Goal: Task Accomplishment & Management: Manage account settings

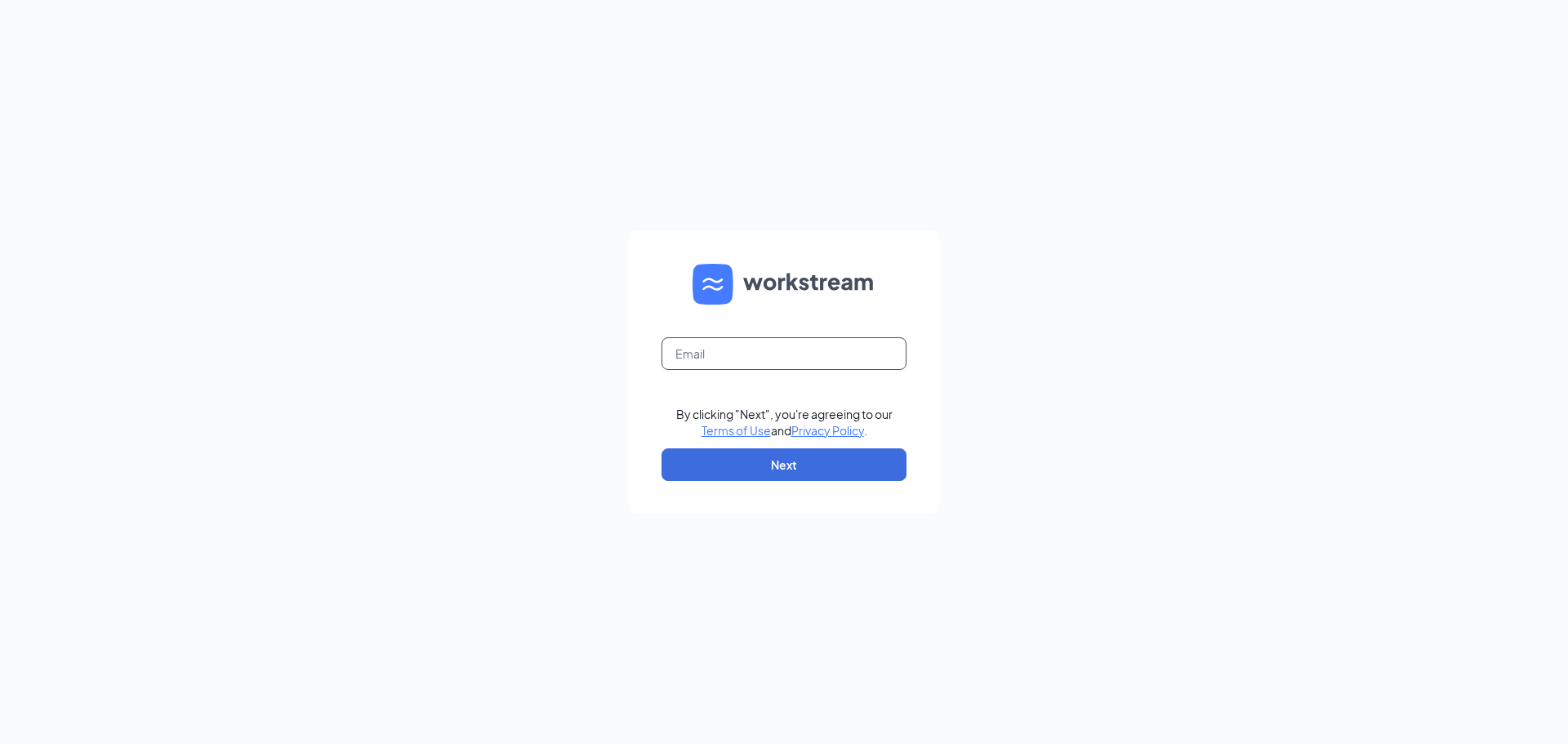
click at [694, 354] on input "text" at bounding box center [784, 353] width 245 height 32
type input "[EMAIL_ADDRESS][DOMAIN_NAME]"
click at [728, 460] on button "Next" at bounding box center [784, 464] width 245 height 32
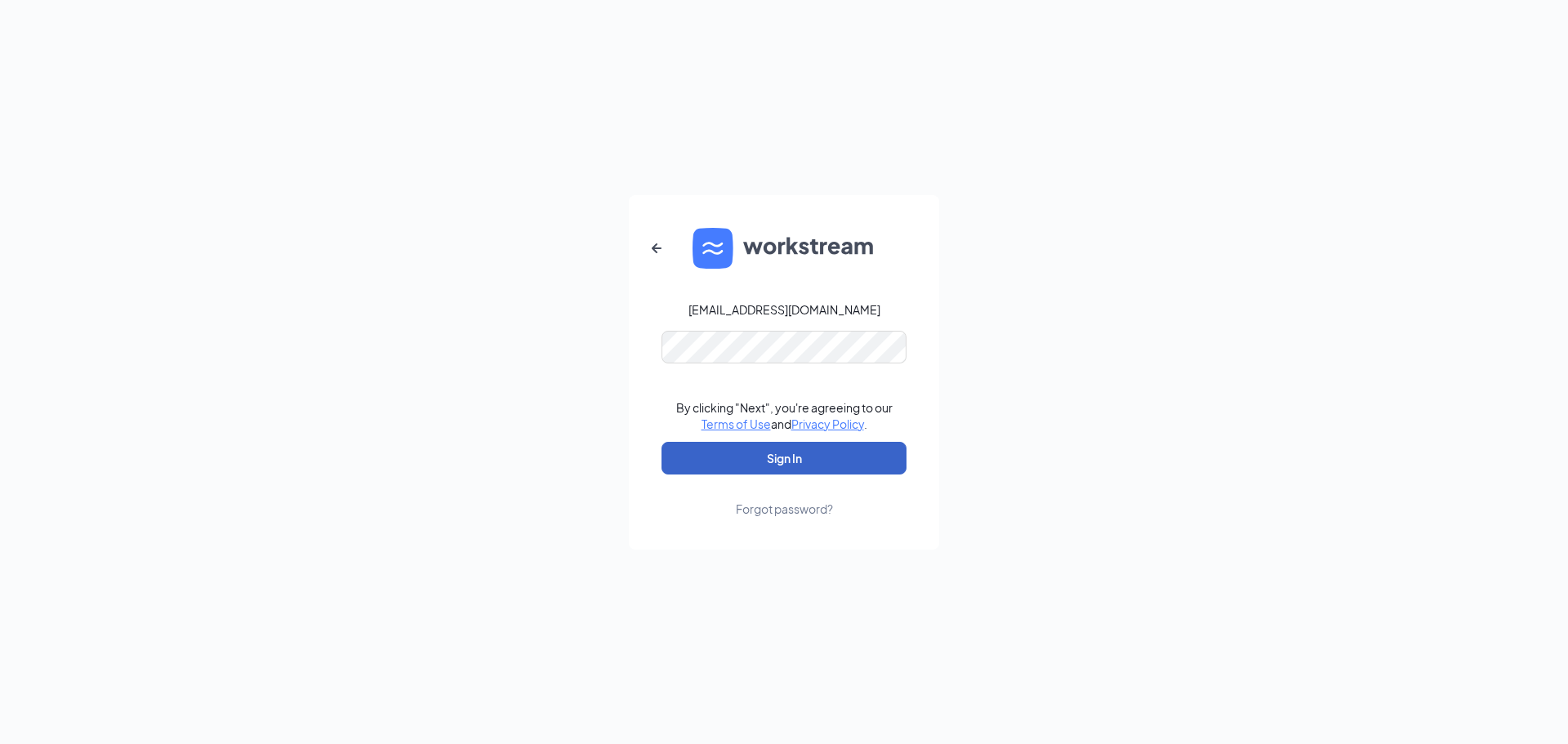
click at [725, 451] on button "Sign In" at bounding box center [784, 458] width 245 height 32
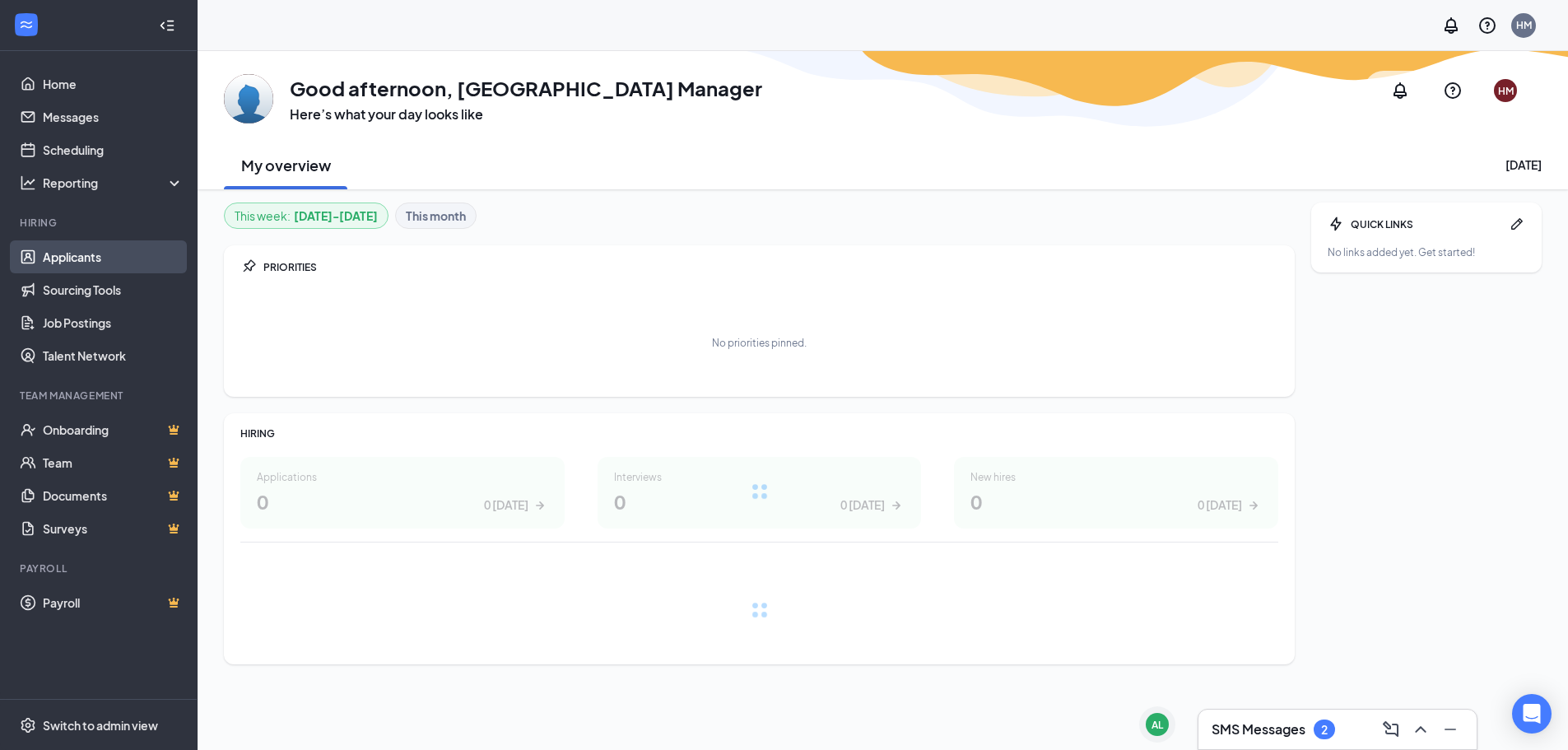
click at [78, 253] on link "Applicants" at bounding box center [113, 256] width 141 height 33
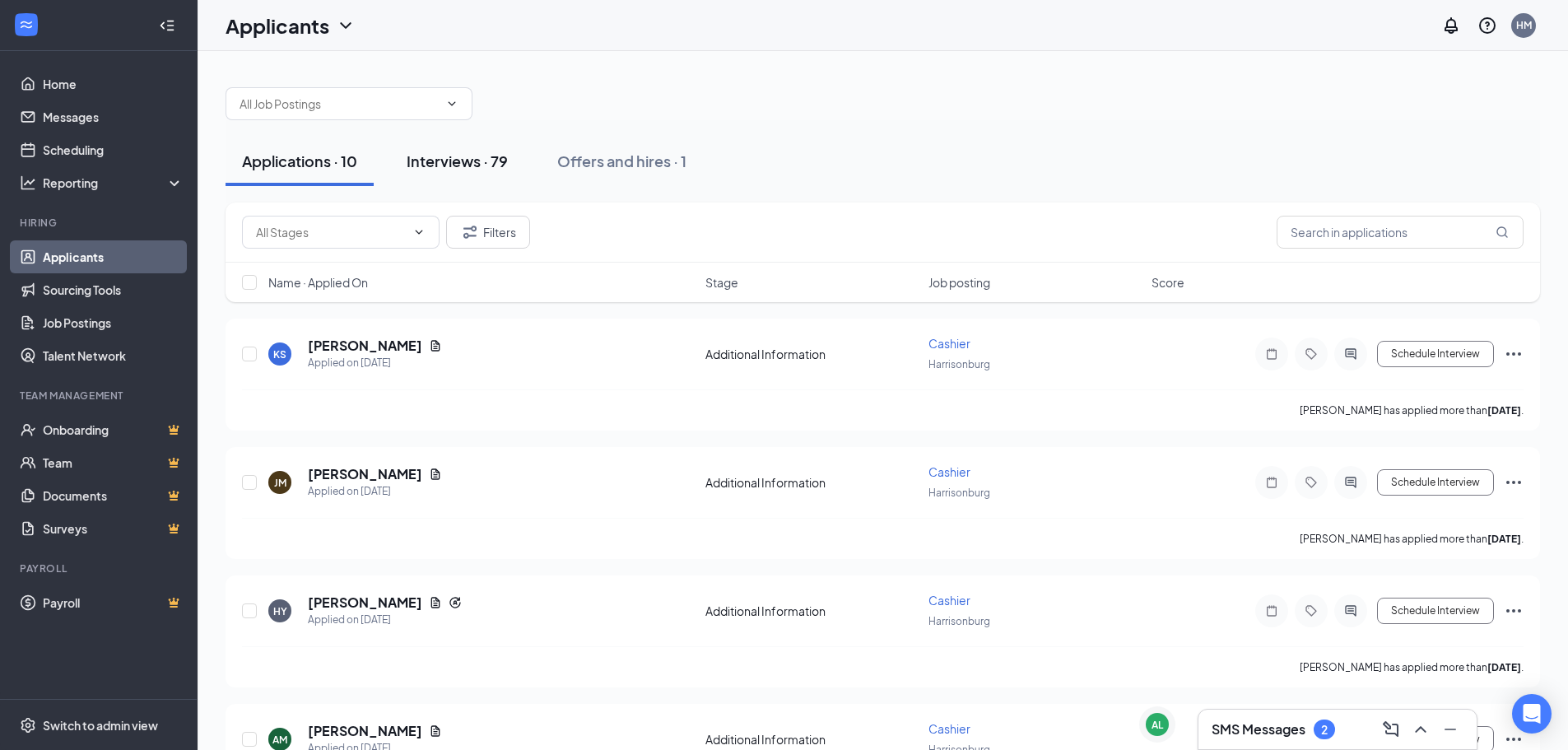
click at [452, 162] on div "Interviews · 79" at bounding box center [457, 161] width 101 height 21
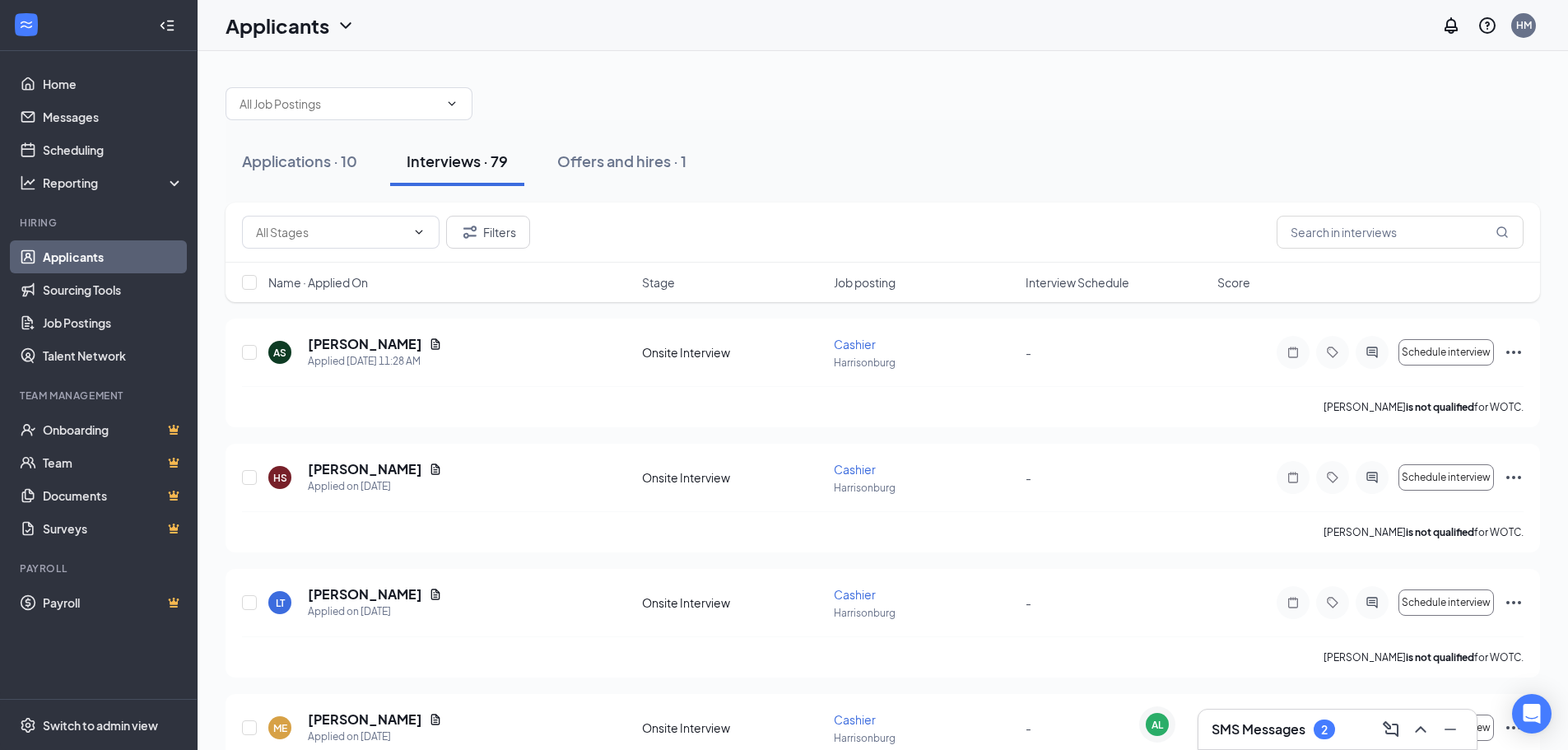
click at [1057, 283] on span "Interview Schedule" at bounding box center [1077, 282] width 104 height 17
click at [1345, 223] on input "text" at bounding box center [1400, 232] width 247 height 33
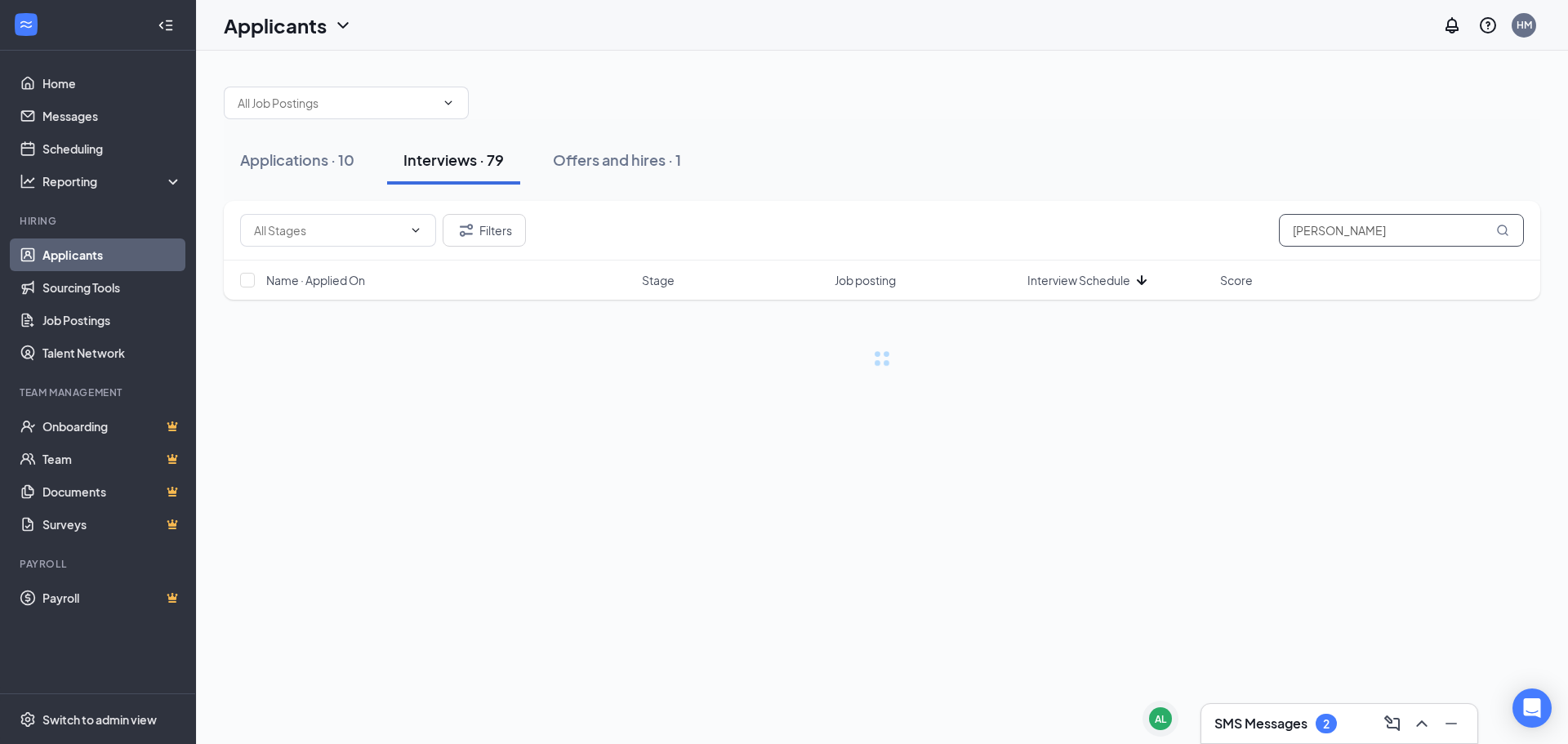
type input "olivia"
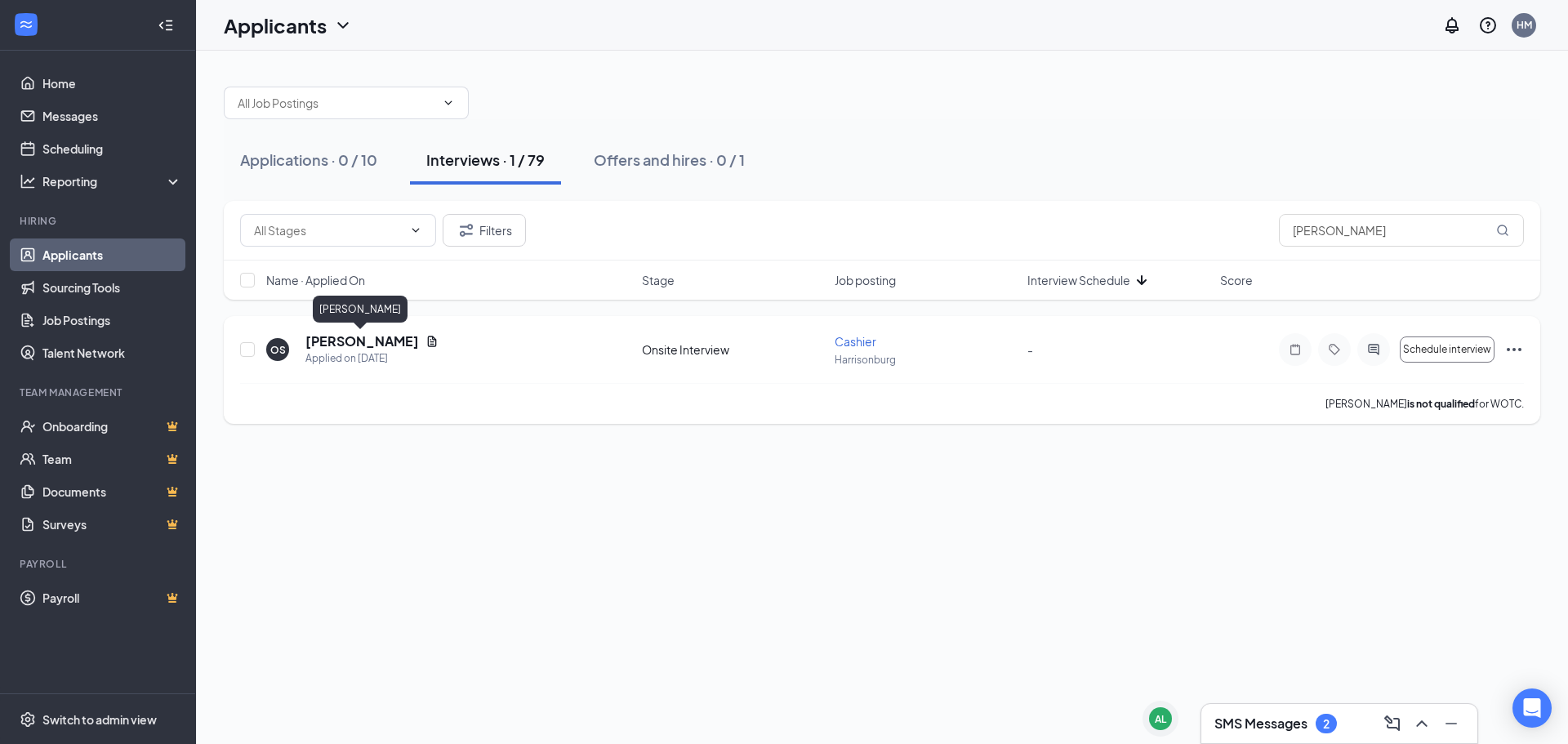
click at [361, 340] on h5 "Olivia Sandberg" at bounding box center [362, 341] width 113 height 18
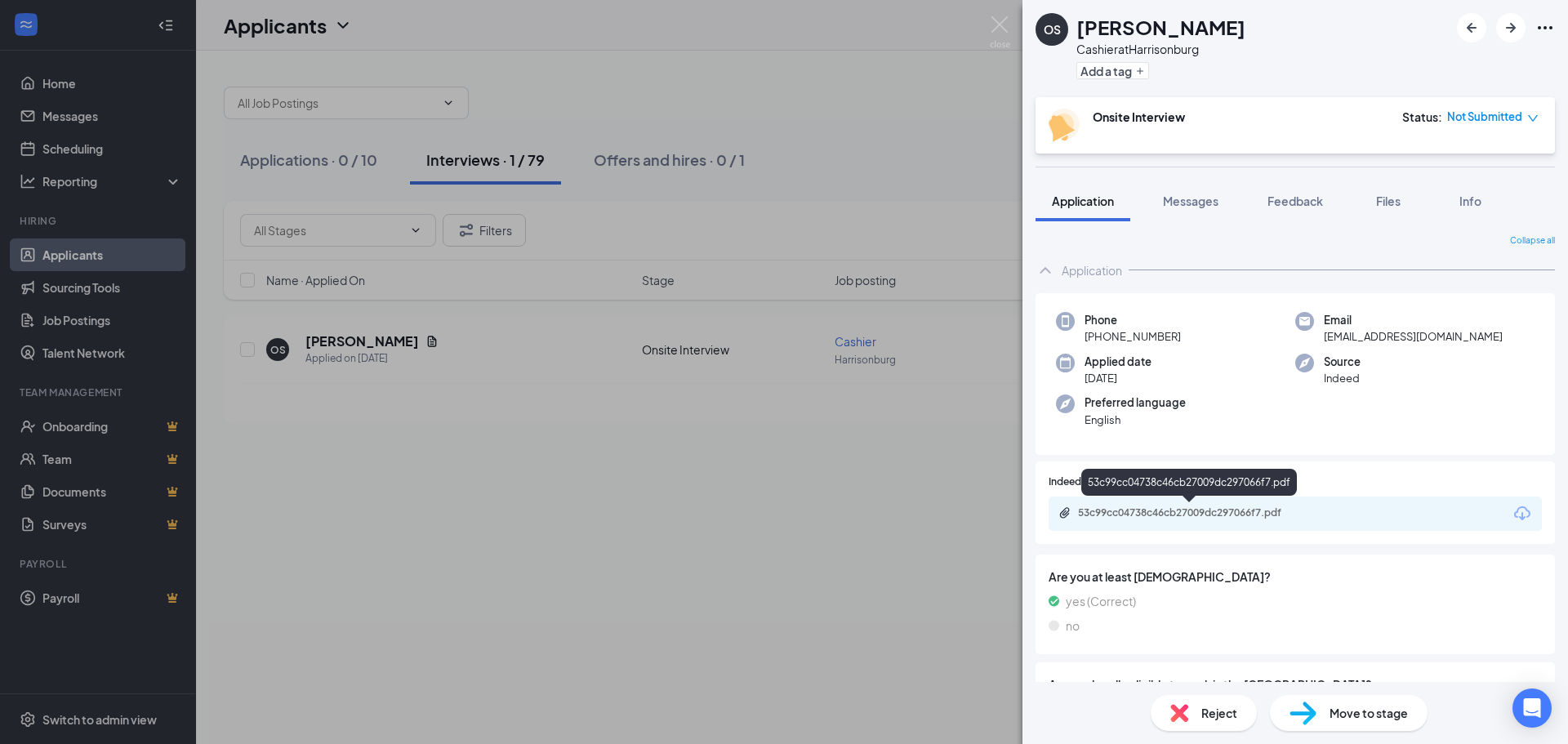
click at [1150, 512] on div "53c99cc04738c46cb27009dc297066f7.pdf" at bounding box center [1192, 512] width 229 height 13
